Goal: Task Accomplishment & Management: Use online tool/utility

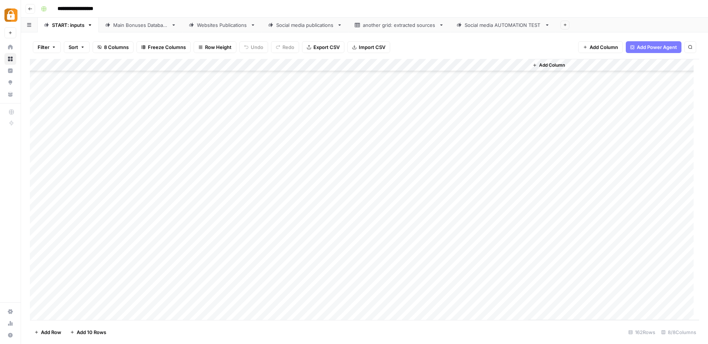
scroll to position [1794, 0]
click at [72, 314] on div "Add Column" at bounding box center [364, 189] width 669 height 261
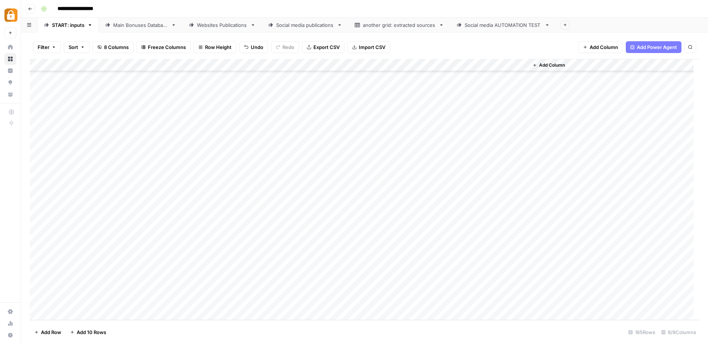
scroll to position [1844, 0]
click at [198, 268] on div "Add Column" at bounding box center [364, 189] width 669 height 261
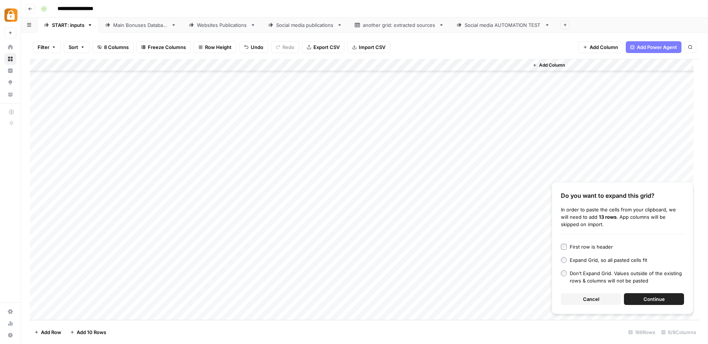
click at [605, 299] on button "Cancel" at bounding box center [591, 300] width 60 height 12
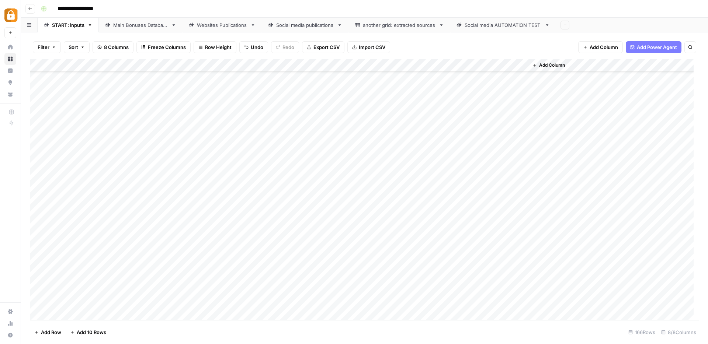
click at [198, 265] on div "Add Column" at bounding box center [364, 189] width 669 height 261
click at [198, 265] on textarea at bounding box center [218, 265] width 118 height 10
type textarea "**********"
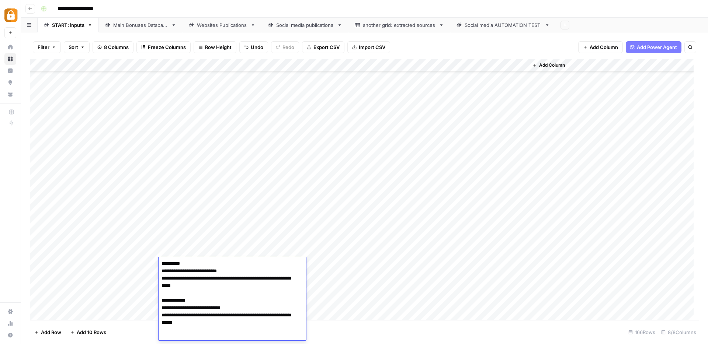
click at [369, 290] on div "Add Column" at bounding box center [364, 189] width 669 height 261
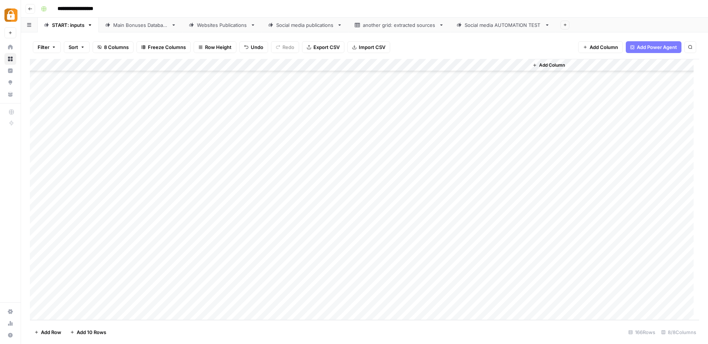
click at [459, 263] on div "Add Column" at bounding box center [364, 189] width 669 height 261
click at [412, 264] on div "Add Column" at bounding box center [364, 189] width 669 height 261
click at [412, 264] on textarea at bounding box center [458, 265] width 118 height 10
type textarea "*********"
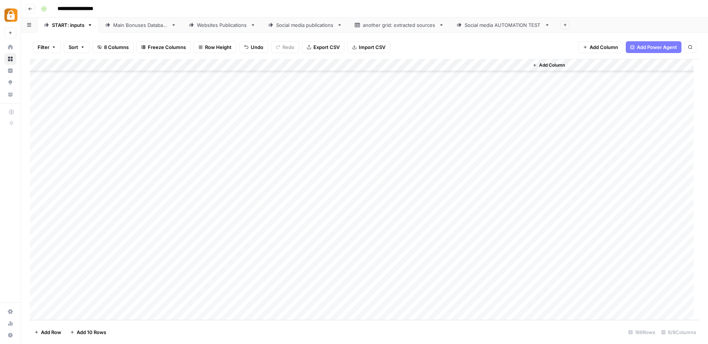
click at [124, 263] on div "Add Column" at bounding box center [364, 189] width 669 height 261
click at [136, 264] on div "Add Column" at bounding box center [364, 189] width 669 height 261
click at [143, 308] on button "Max" at bounding box center [140, 306] width 15 height 9
click at [312, 264] on div "Add Column" at bounding box center [364, 189] width 669 height 261
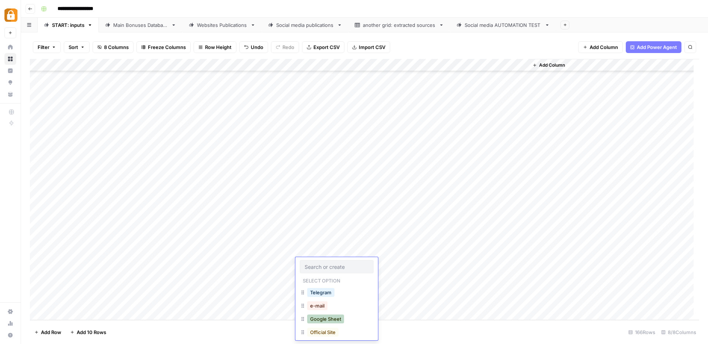
click at [321, 319] on button "Google Sheet" at bounding box center [325, 319] width 37 height 9
click at [226, 331] on footer "Add Row Add 10 Rows 166 Rows 8/8 Columns" at bounding box center [364, 332] width 669 height 24
click at [201, 178] on div "Add Column" at bounding box center [364, 189] width 669 height 261
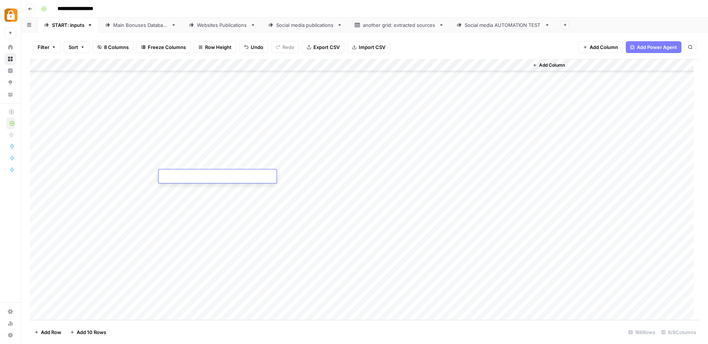
type textarea "**********"
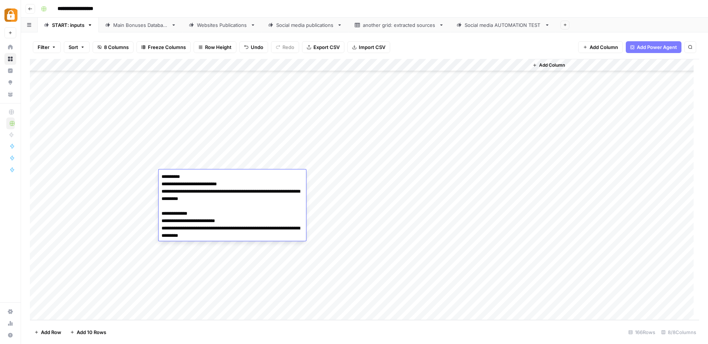
click at [467, 176] on div "Add Column" at bounding box center [364, 189] width 669 height 261
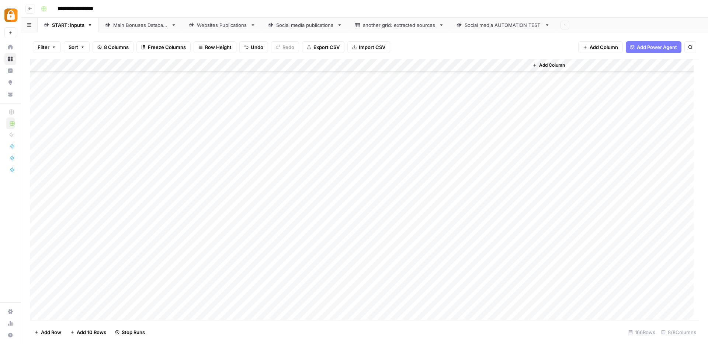
click at [417, 175] on div "Add Column" at bounding box center [364, 189] width 669 height 261
type textarea "***"
click at [317, 179] on div "Add Column" at bounding box center [364, 189] width 669 height 261
click at [315, 178] on div "Add Column" at bounding box center [364, 189] width 669 height 261
click at [325, 230] on button "Google Sheet" at bounding box center [325, 231] width 37 height 9
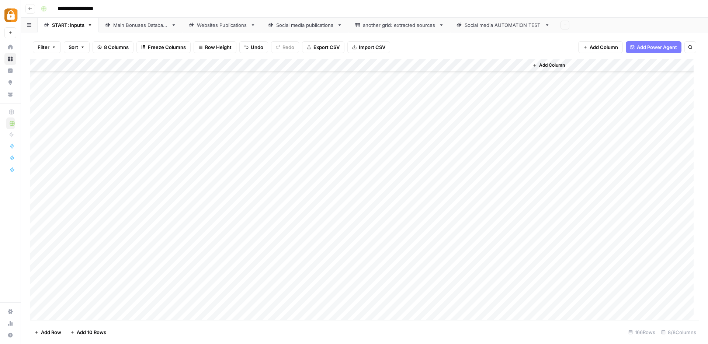
click at [140, 176] on div "Add Column" at bounding box center [364, 189] width 669 height 261
click at [138, 177] on div "Add Column" at bounding box center [364, 189] width 669 height 261
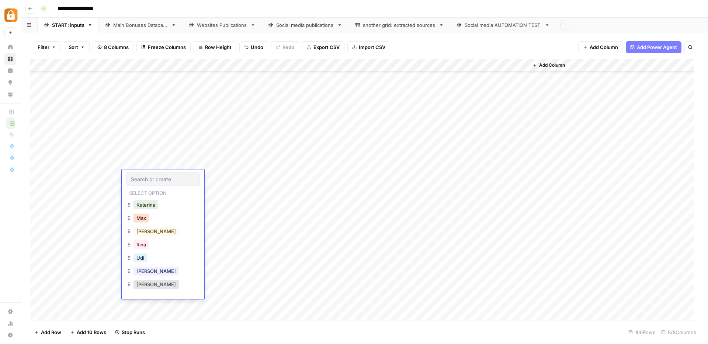
click at [143, 216] on button "Max" at bounding box center [140, 218] width 15 height 9
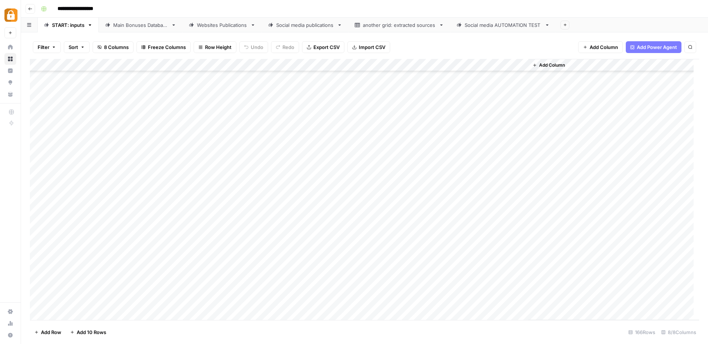
scroll to position [1844, 0]
